Goal: Find specific page/section: Find specific page/section

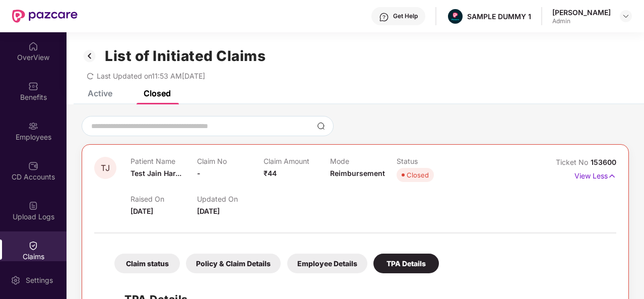
scroll to position [183, 0]
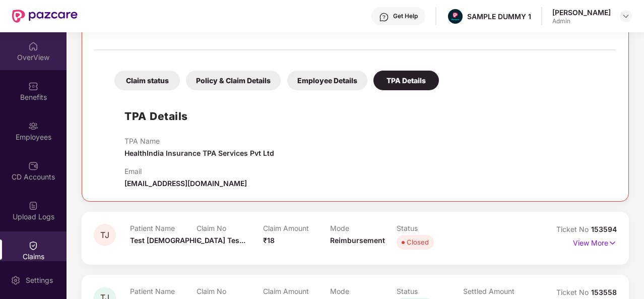
click at [47, 62] on div "OverView" at bounding box center [33, 57] width 67 height 10
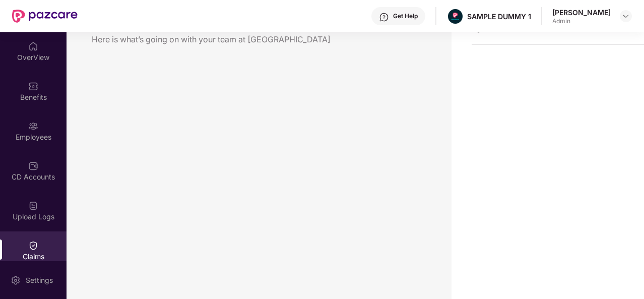
scroll to position [32, 0]
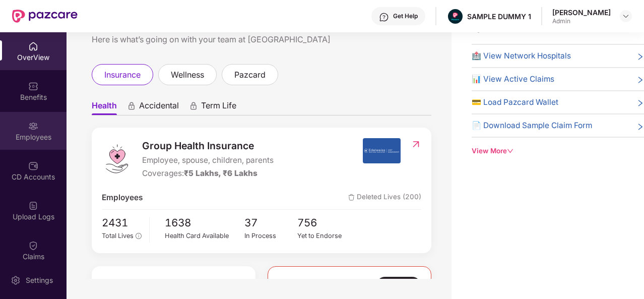
click at [40, 127] on div "Employees" at bounding box center [33, 131] width 67 height 38
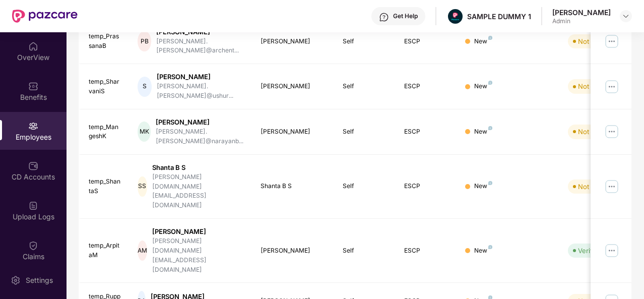
scroll to position [318, 0]
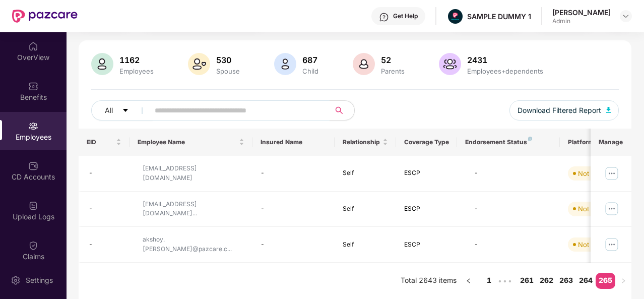
scroll to position [49, 0]
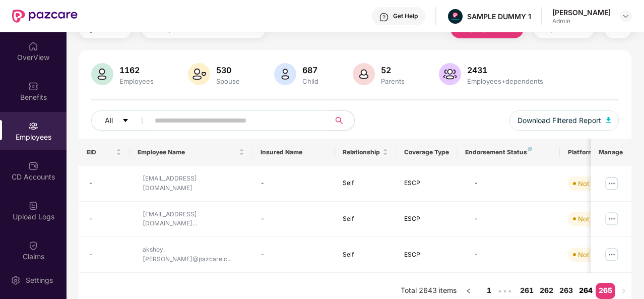
click at [588, 286] on link "264" at bounding box center [586, 290] width 20 height 15
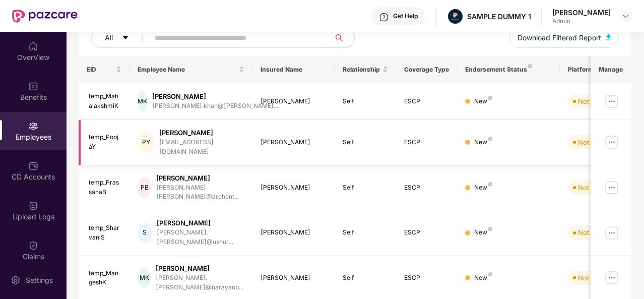
scroll to position [318, 0]
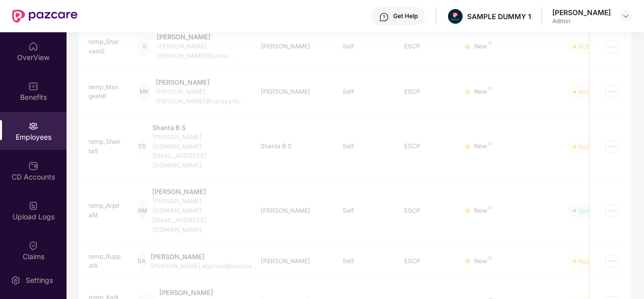
scroll to position [49, 0]
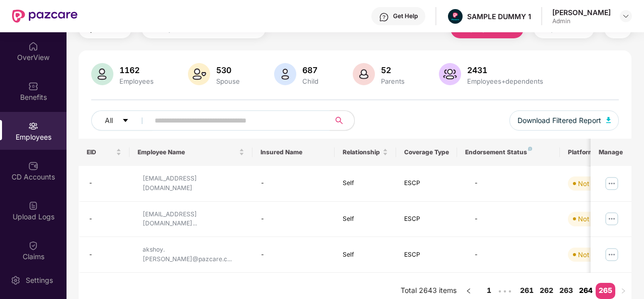
click at [586, 283] on link "264" at bounding box center [586, 290] width 20 height 15
